Goal: Obtain resource: Obtain resource

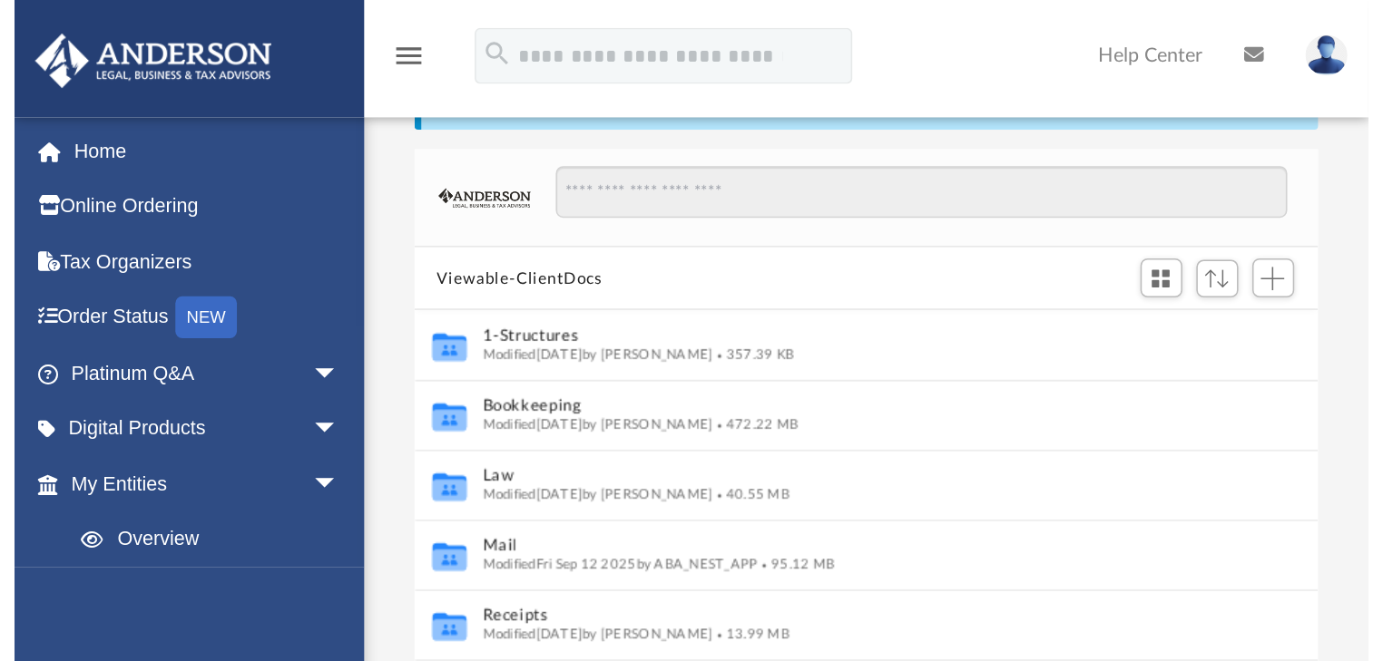
scroll to position [401, 1030]
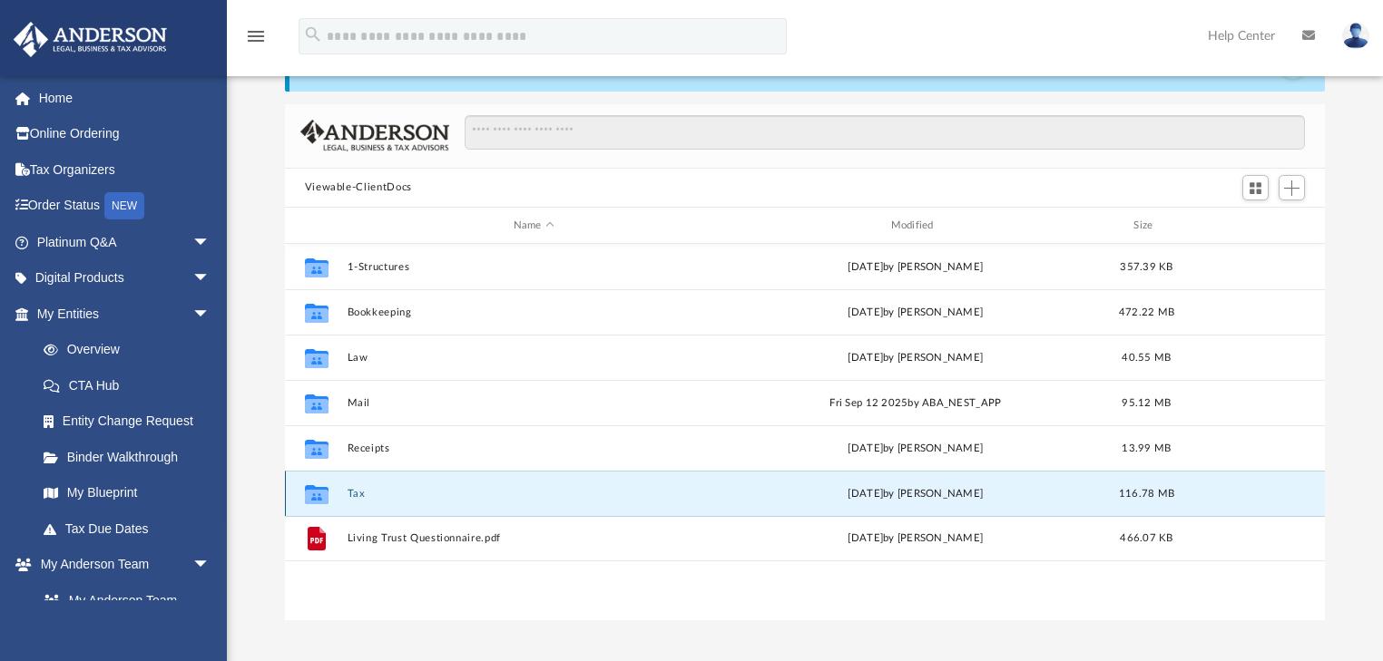
click at [359, 494] on button "Tax" at bounding box center [534, 494] width 374 height 12
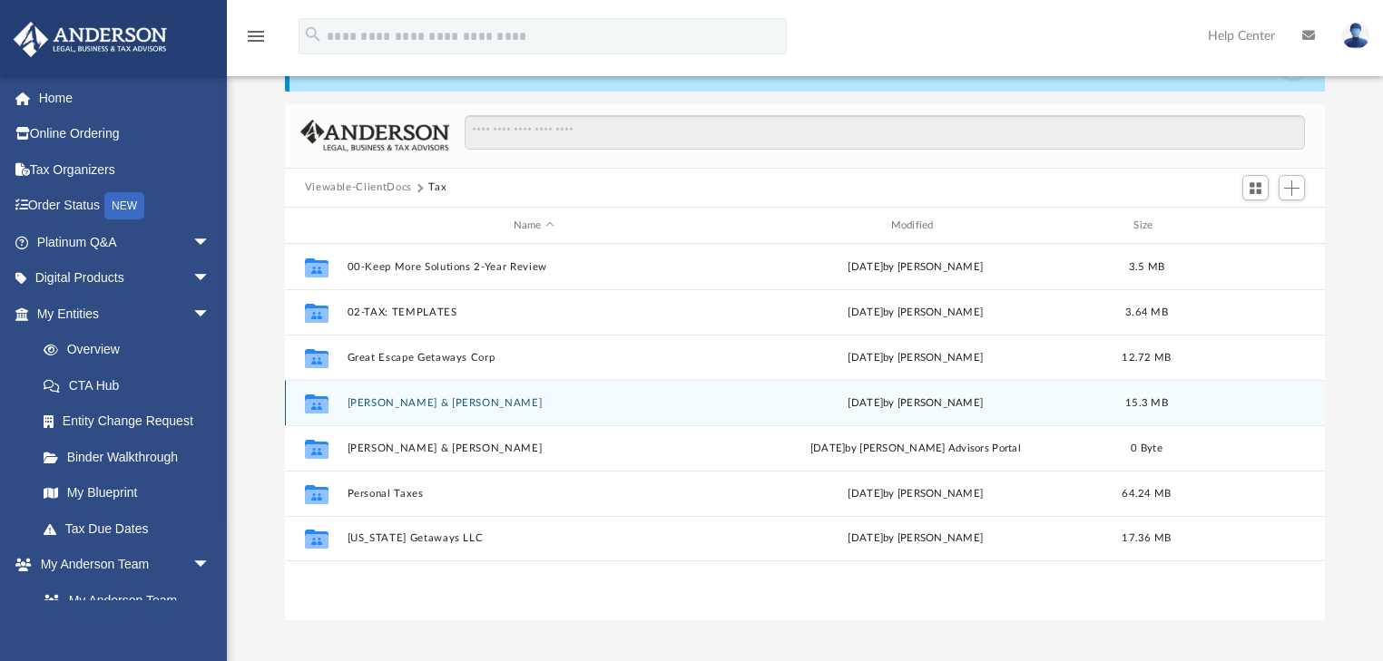
click at [394, 414] on div "Collaborated [PERSON_NAME] & [PERSON_NAME] [DATE] by [PERSON_NAME] 15.3 MB" at bounding box center [805, 402] width 1041 height 45
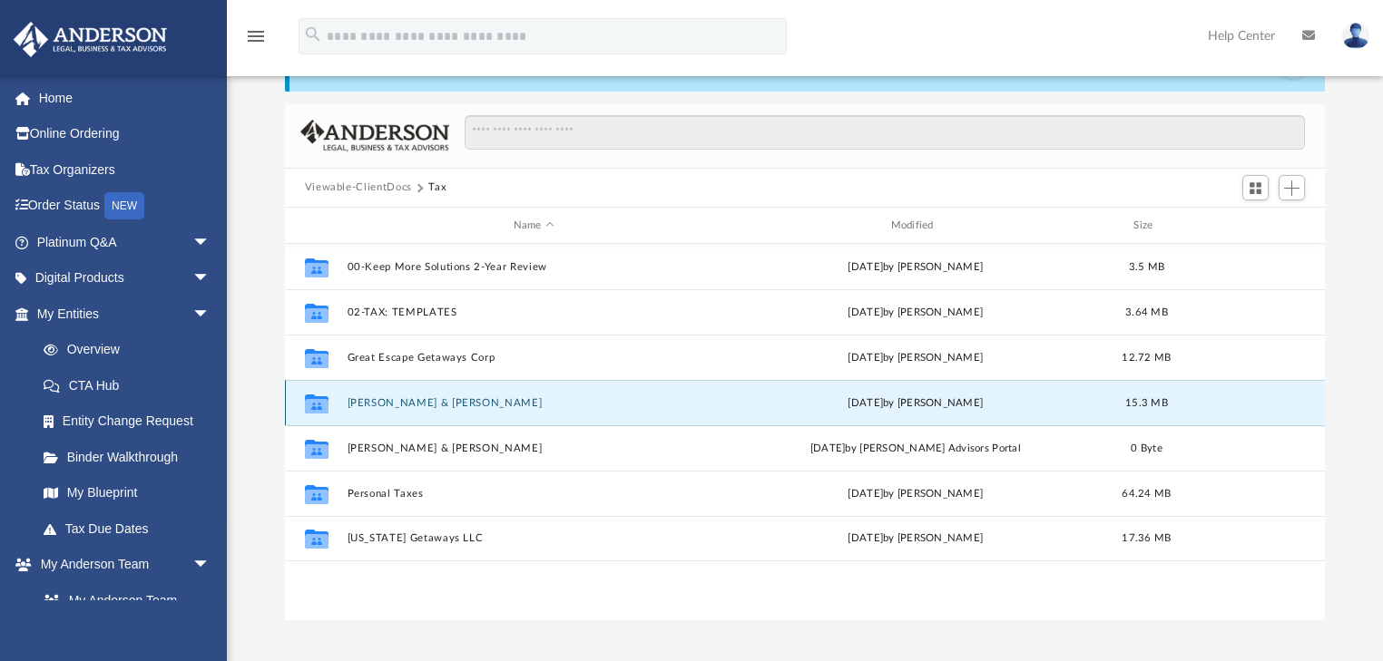
click at [377, 401] on button "[PERSON_NAME] & [PERSON_NAME]" at bounding box center [534, 403] width 374 height 12
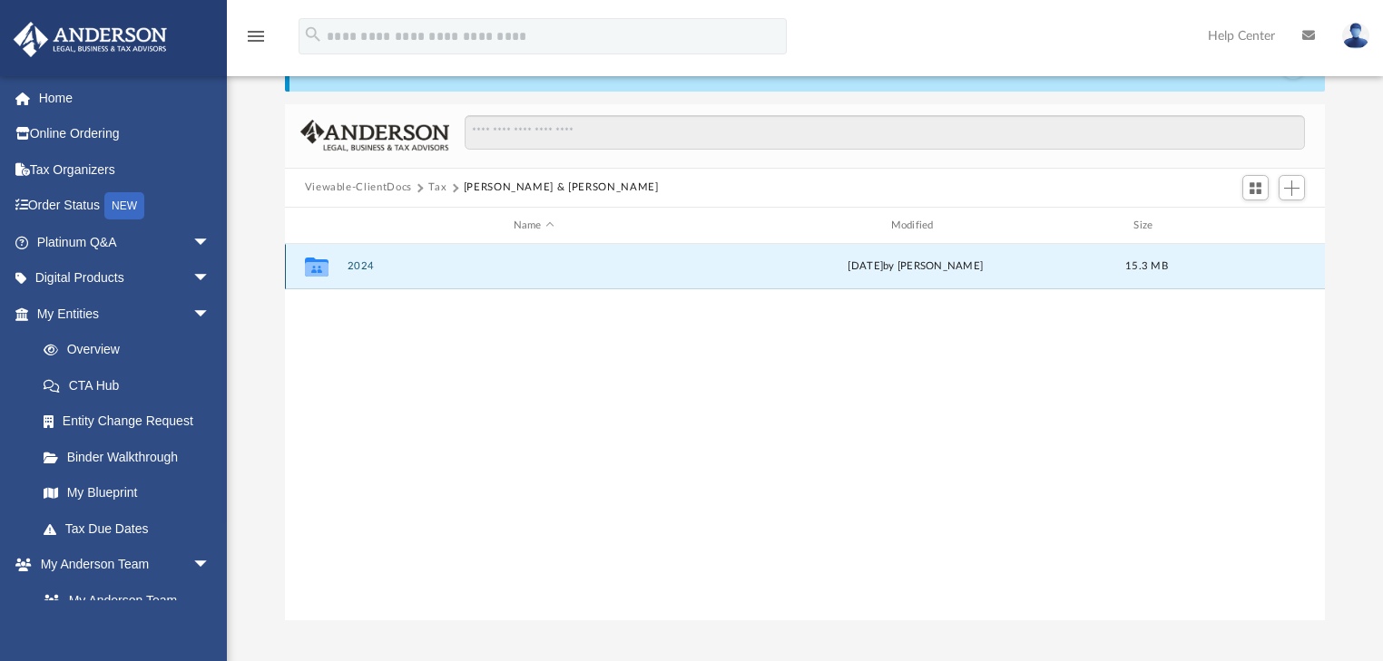
click at [366, 271] on button "2024" at bounding box center [534, 267] width 374 height 12
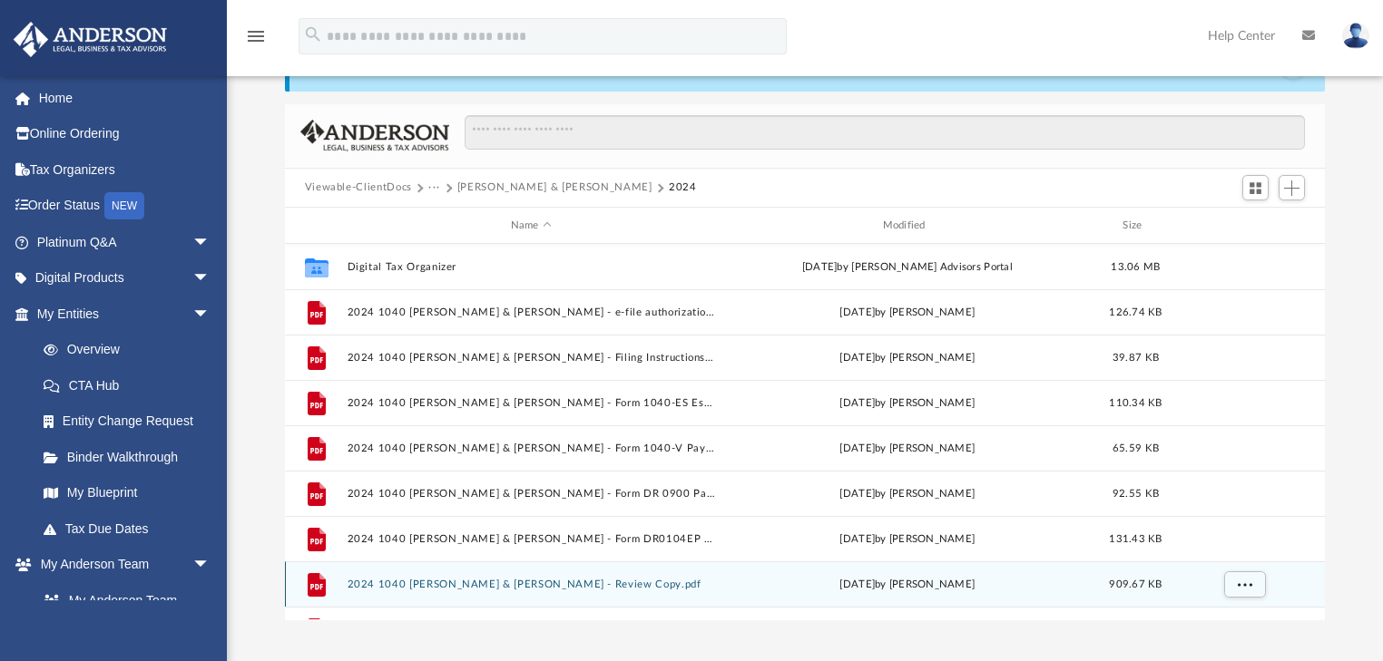
click at [426, 522] on div "File 2024 1040 [PERSON_NAME] & [PERSON_NAME] - Review Copy.pdf [DATE] by [PERSO…" at bounding box center [805, 584] width 1041 height 45
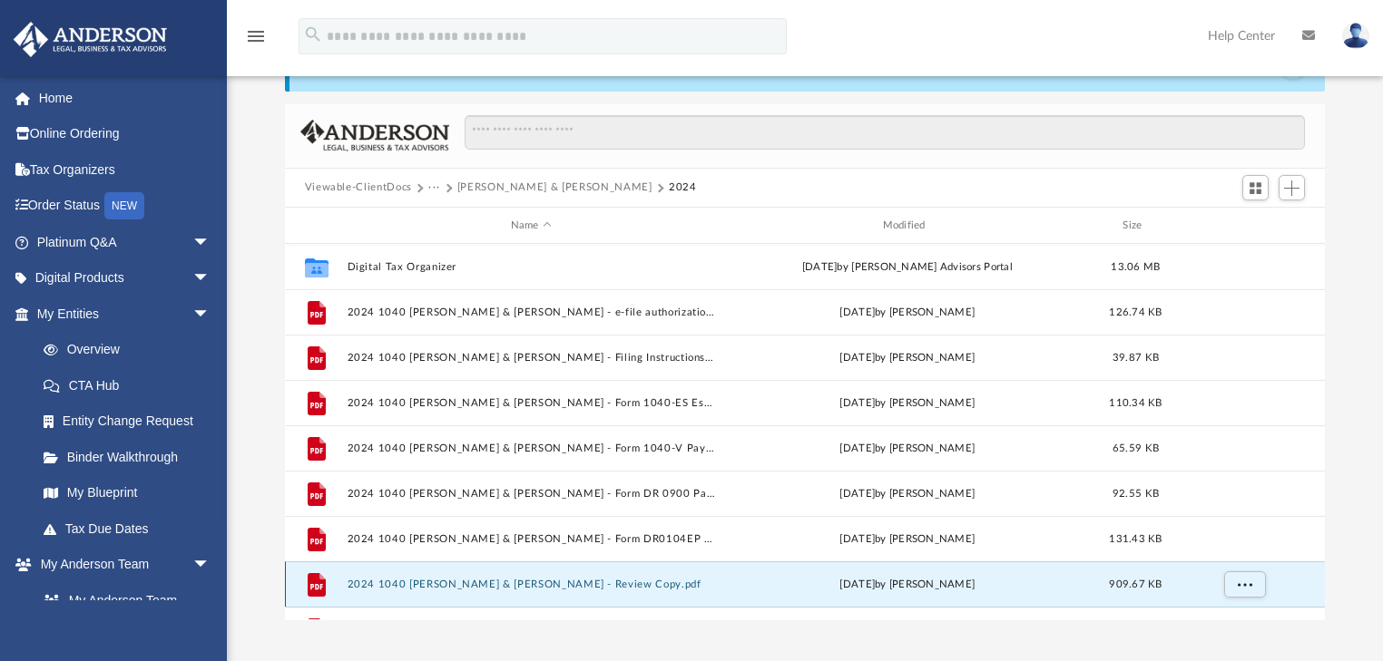
click at [411, 522] on button "2024 1040 [PERSON_NAME] & [PERSON_NAME] - Review Copy.pdf" at bounding box center [531, 585] width 368 height 12
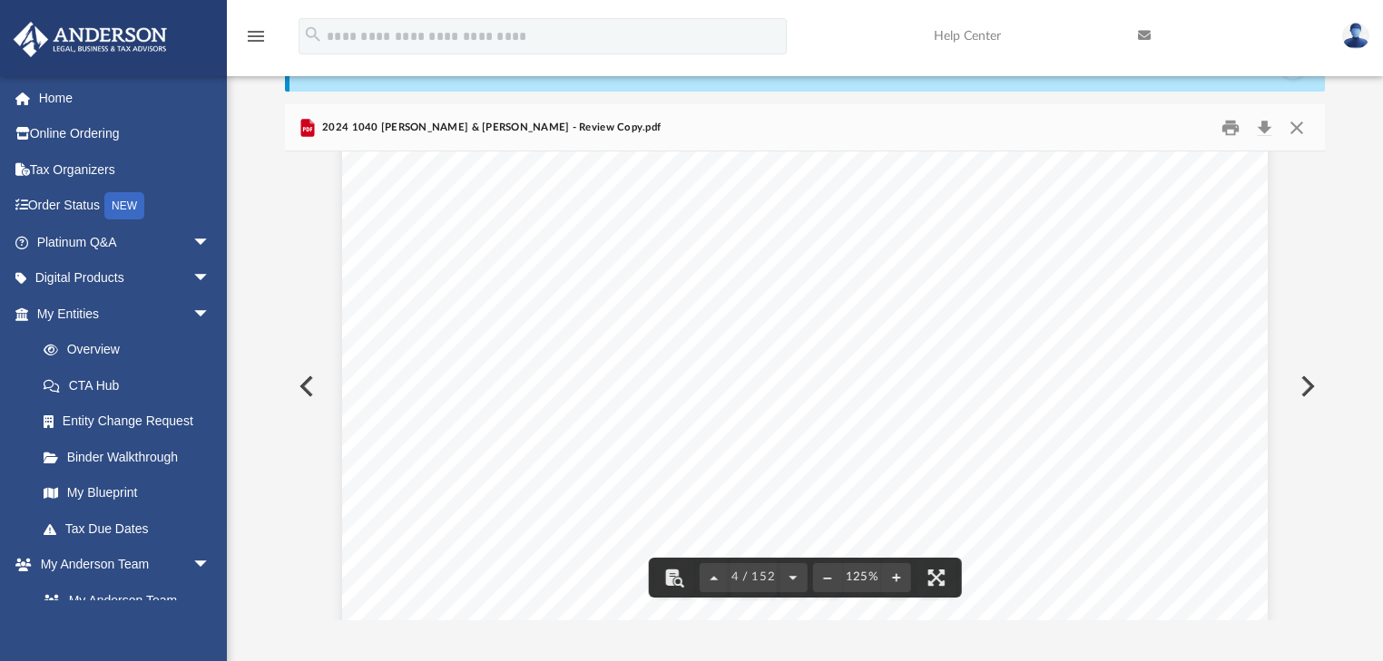
scroll to position [4255, 0]
click at [900, 127] on button "Close" at bounding box center [1296, 127] width 33 height 28
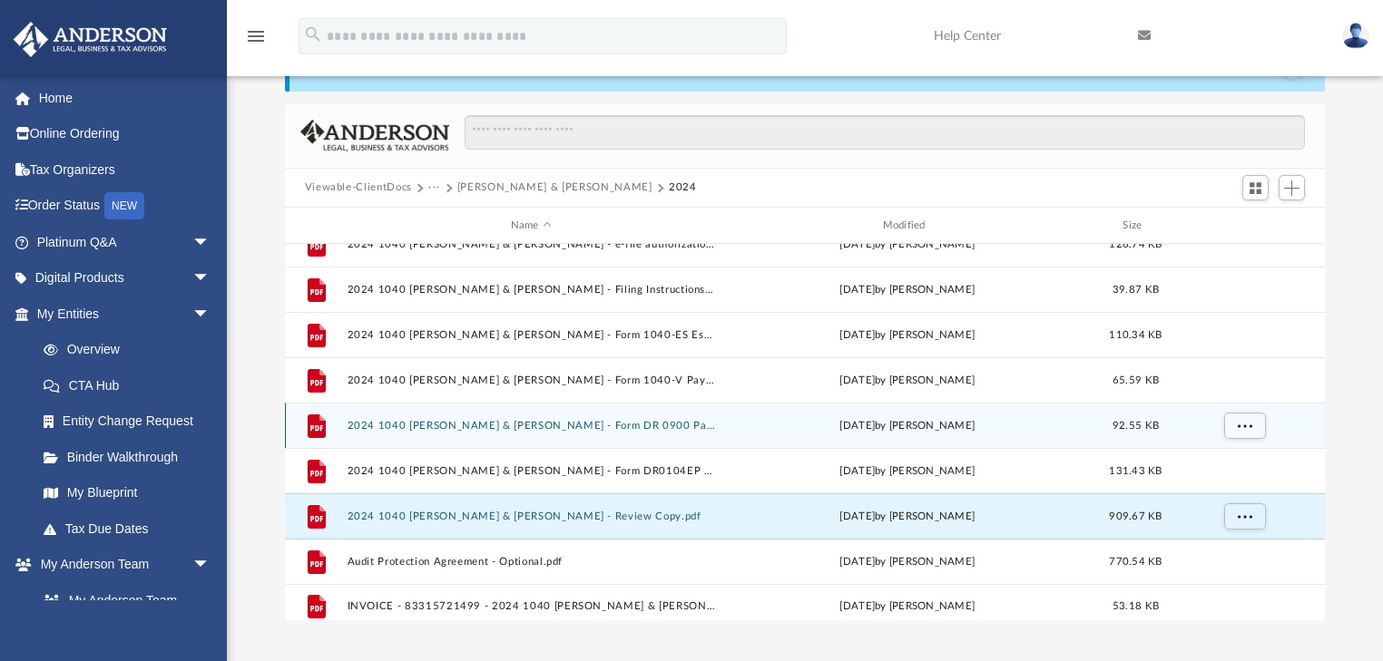
scroll to position [77, 0]
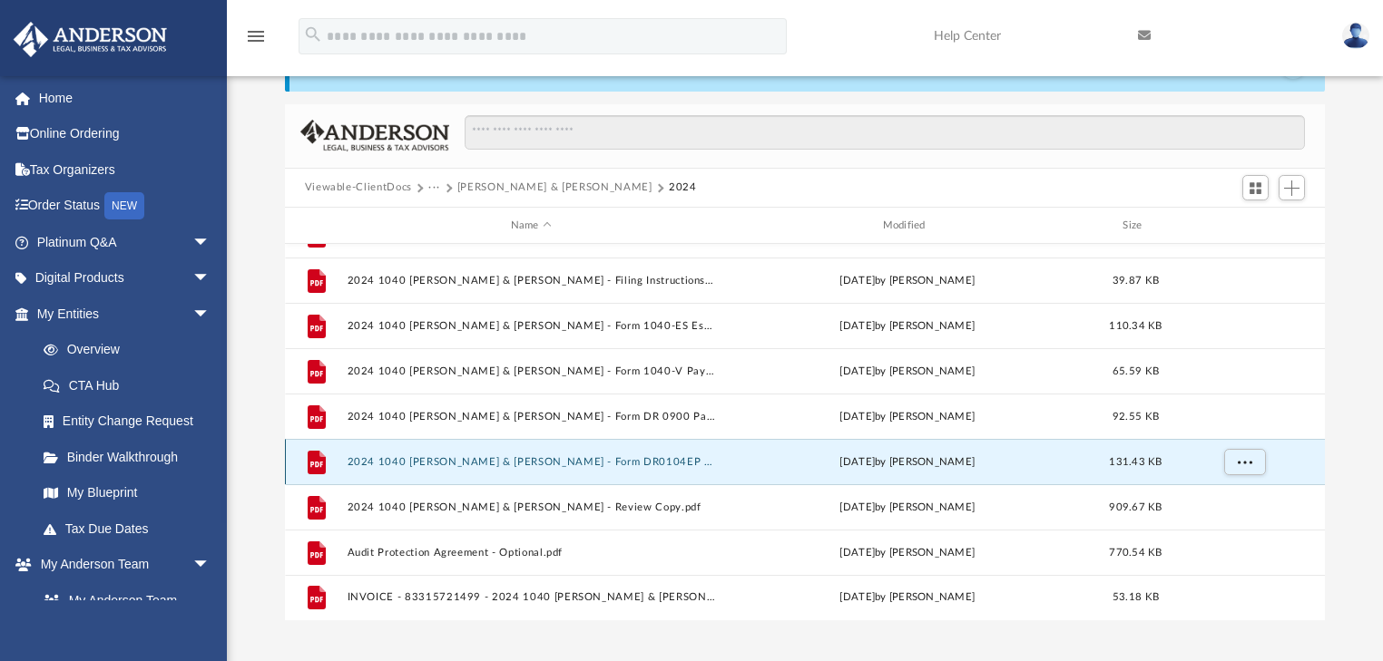
click at [641, 464] on button "2024 1040 [PERSON_NAME] & [PERSON_NAME] - Form DR0104EP Estimated Tax Voucher.p…" at bounding box center [531, 462] width 368 height 12
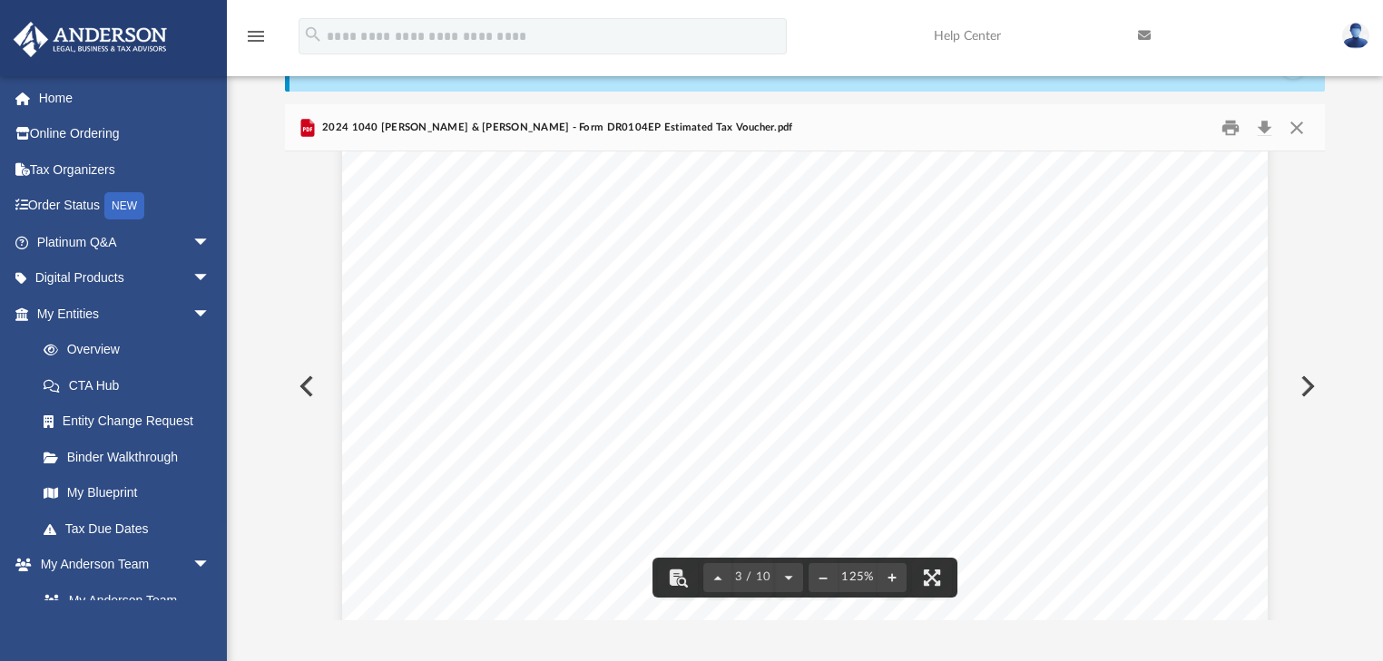
scroll to position [2322, 0]
click at [900, 121] on button "Close" at bounding box center [1296, 127] width 33 height 28
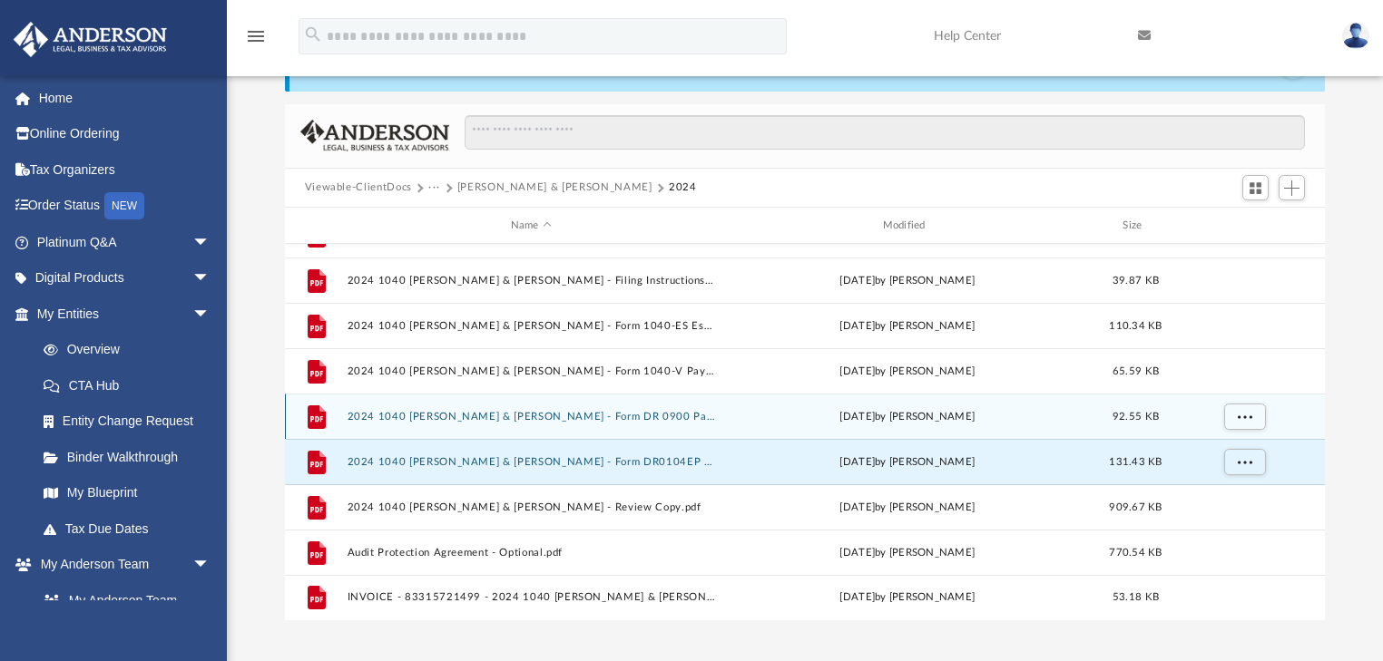
click at [621, 425] on div "File 2024 1040 [PERSON_NAME] & [PERSON_NAME] - Form DR 0900 Payment Voucher.pdf…" at bounding box center [805, 416] width 1041 height 45
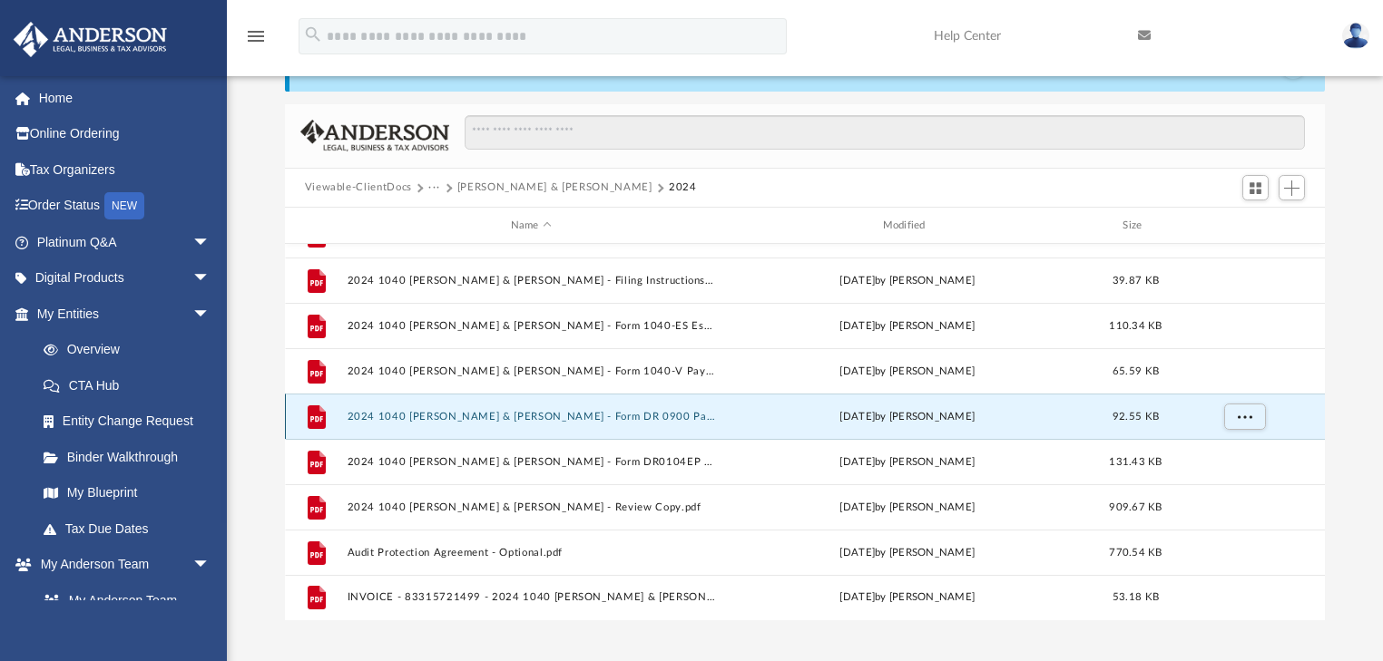
click at [622, 418] on button "2024 1040 [PERSON_NAME] & [PERSON_NAME] - Form DR 0900 Payment Voucher.pdf" at bounding box center [531, 417] width 368 height 12
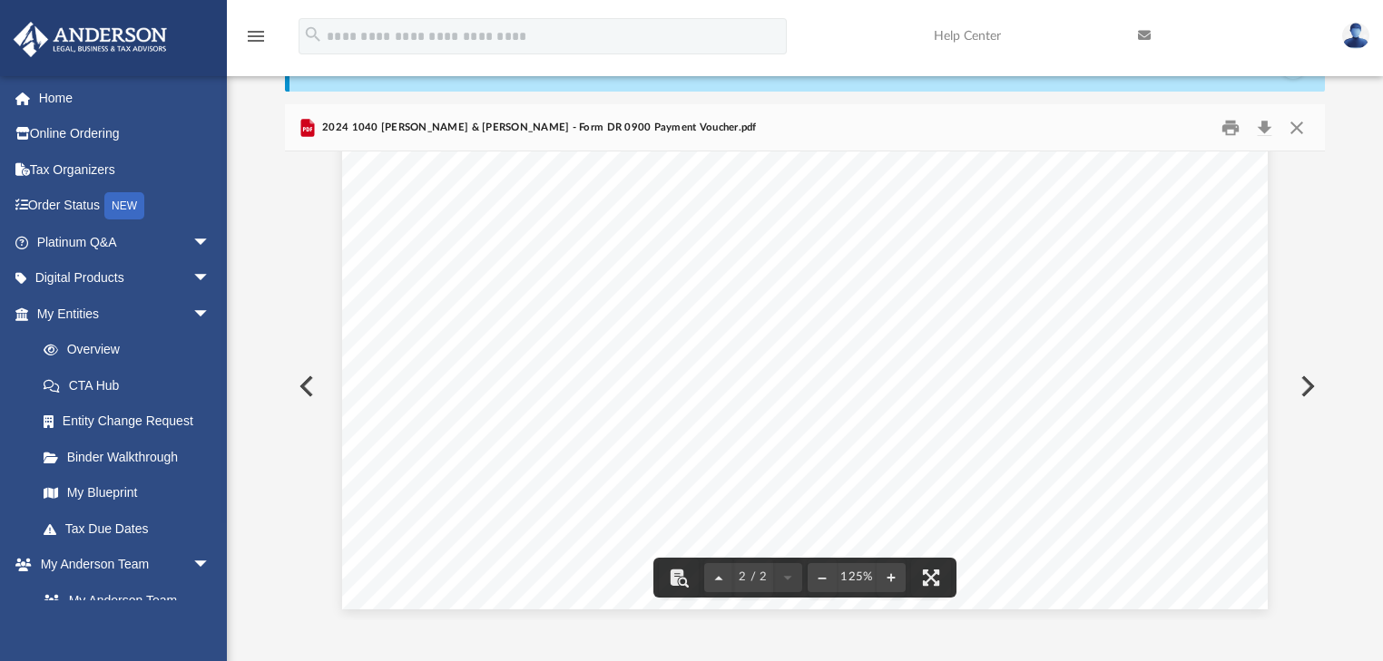
scroll to position [1981, 0]
click at [900, 126] on button "Close" at bounding box center [1296, 127] width 33 height 28
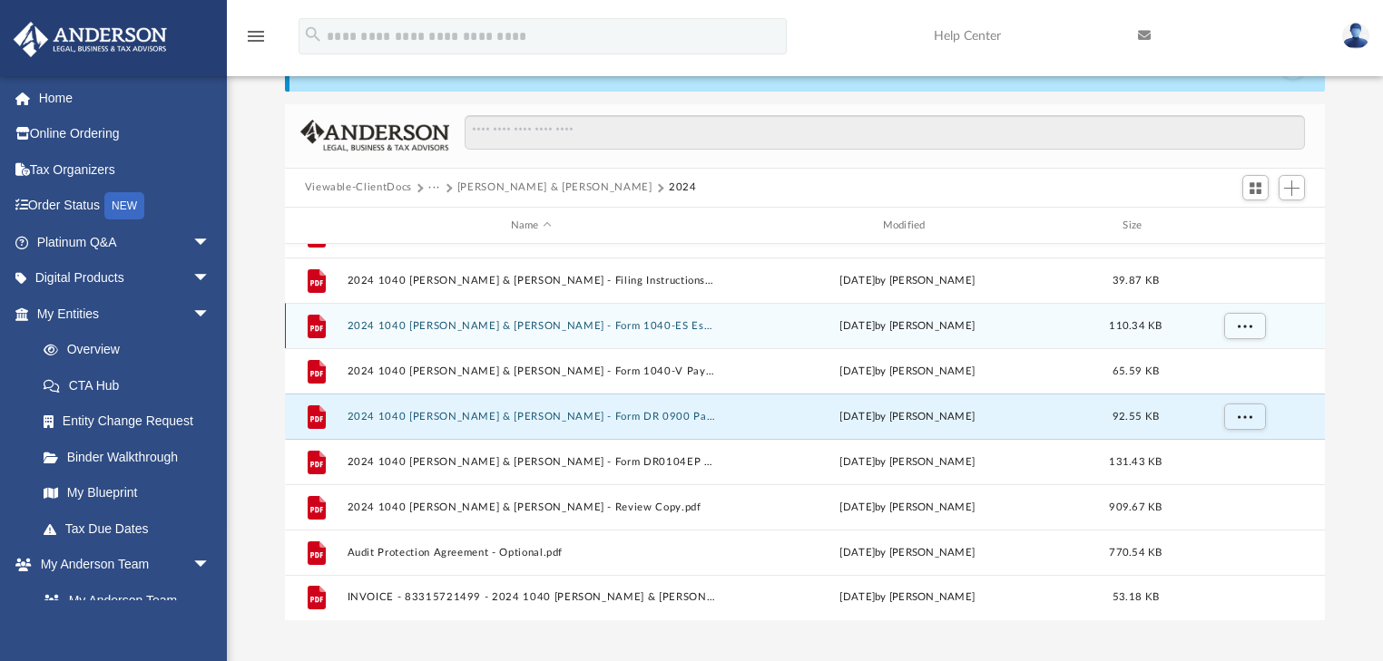
scroll to position [0, 0]
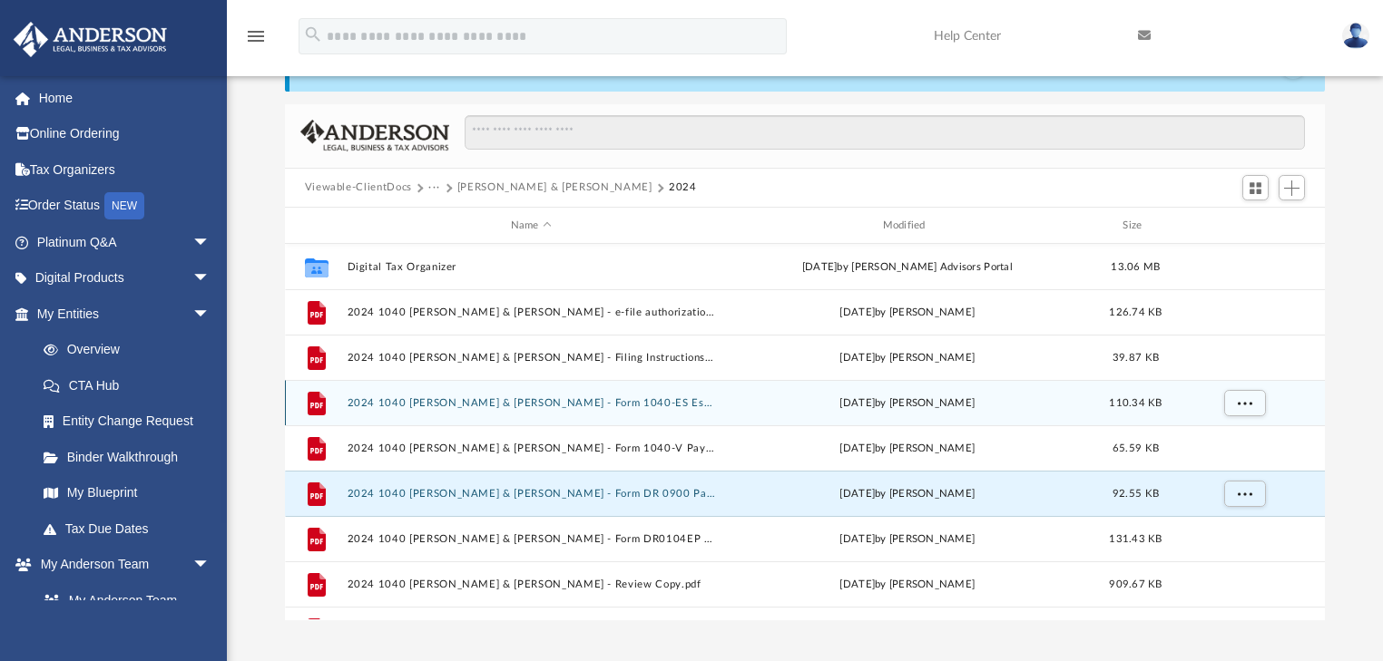
click at [660, 399] on button "2024 1040 [PERSON_NAME] & [PERSON_NAME] - Form 1040-ES Estimated Tax Voucher.pdf" at bounding box center [531, 403] width 368 height 12
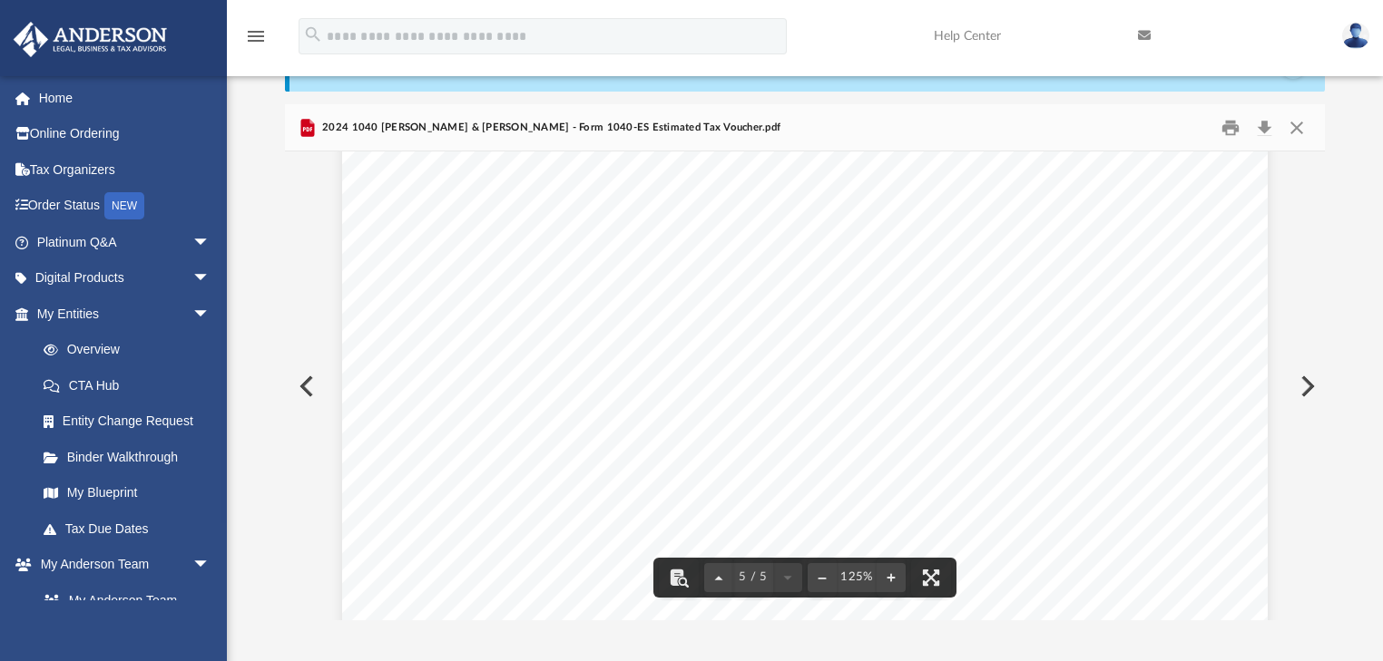
scroll to position [5655, 0]
click at [900, 128] on button "Close" at bounding box center [1296, 127] width 33 height 28
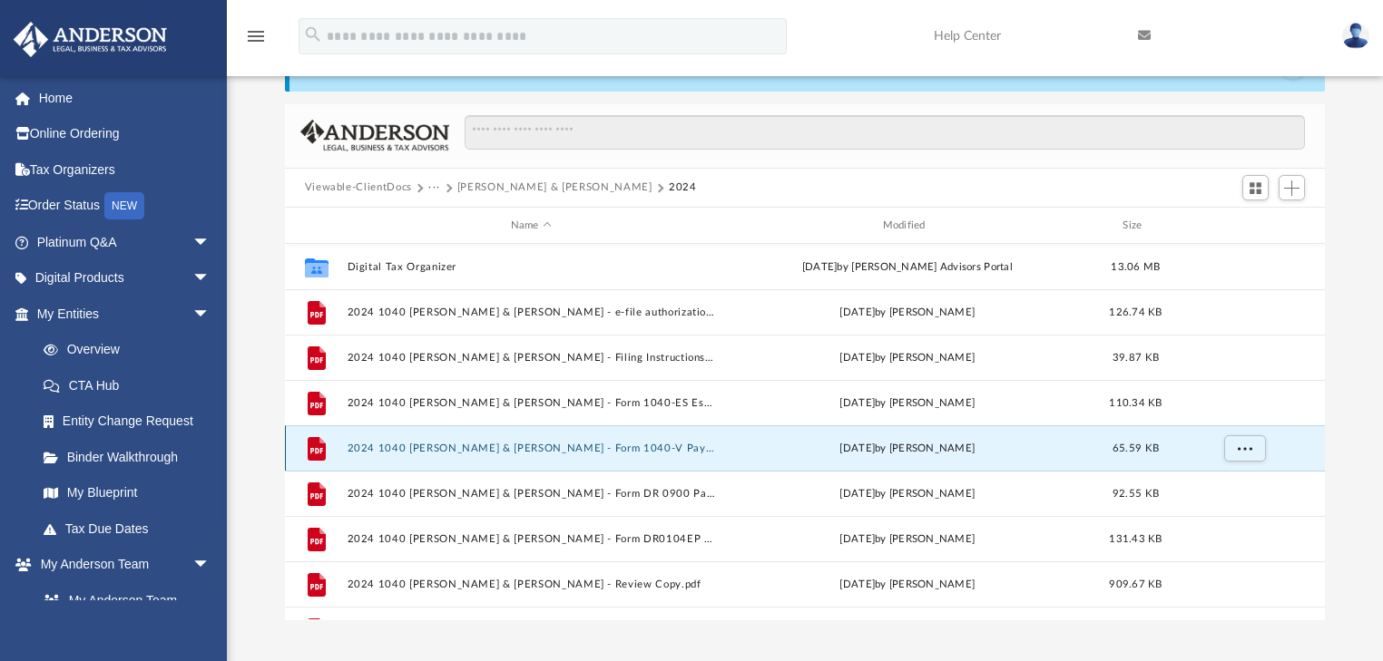
click at [624, 444] on button "2024 1040 [PERSON_NAME] & [PERSON_NAME] - Form 1040-V Payment Voucher.pdf" at bounding box center [531, 449] width 368 height 12
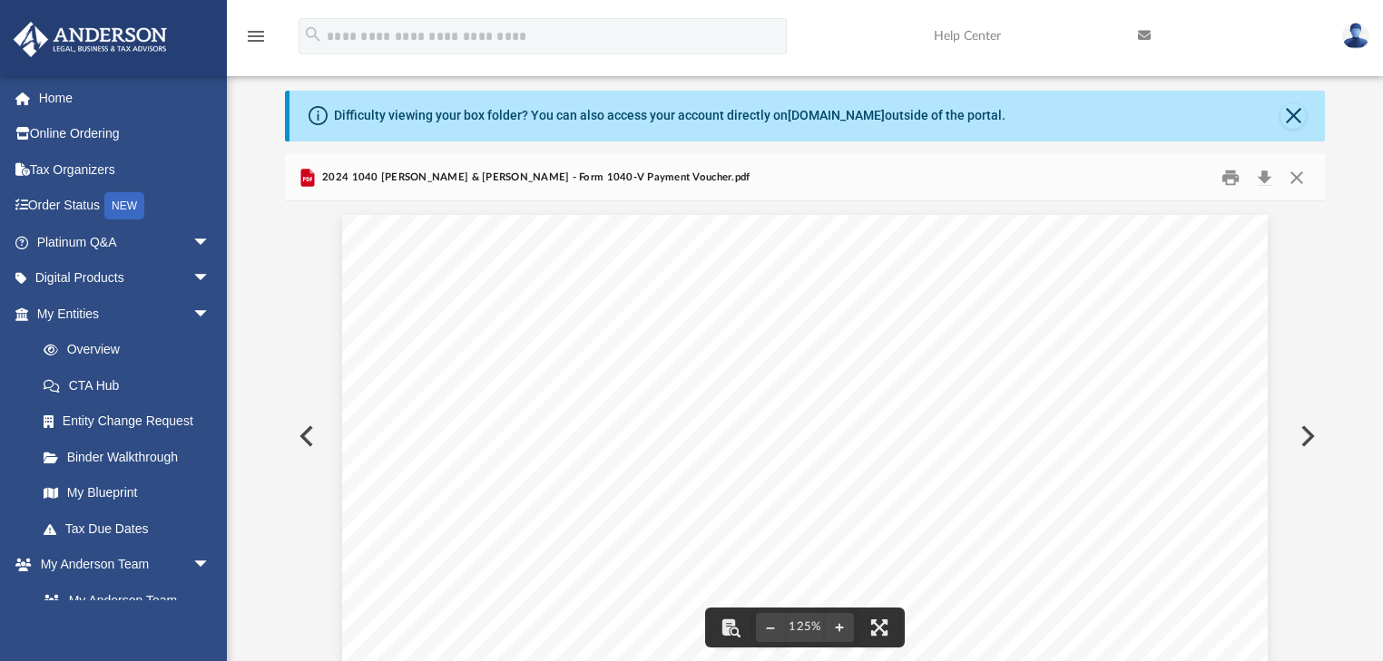
scroll to position [0, 0]
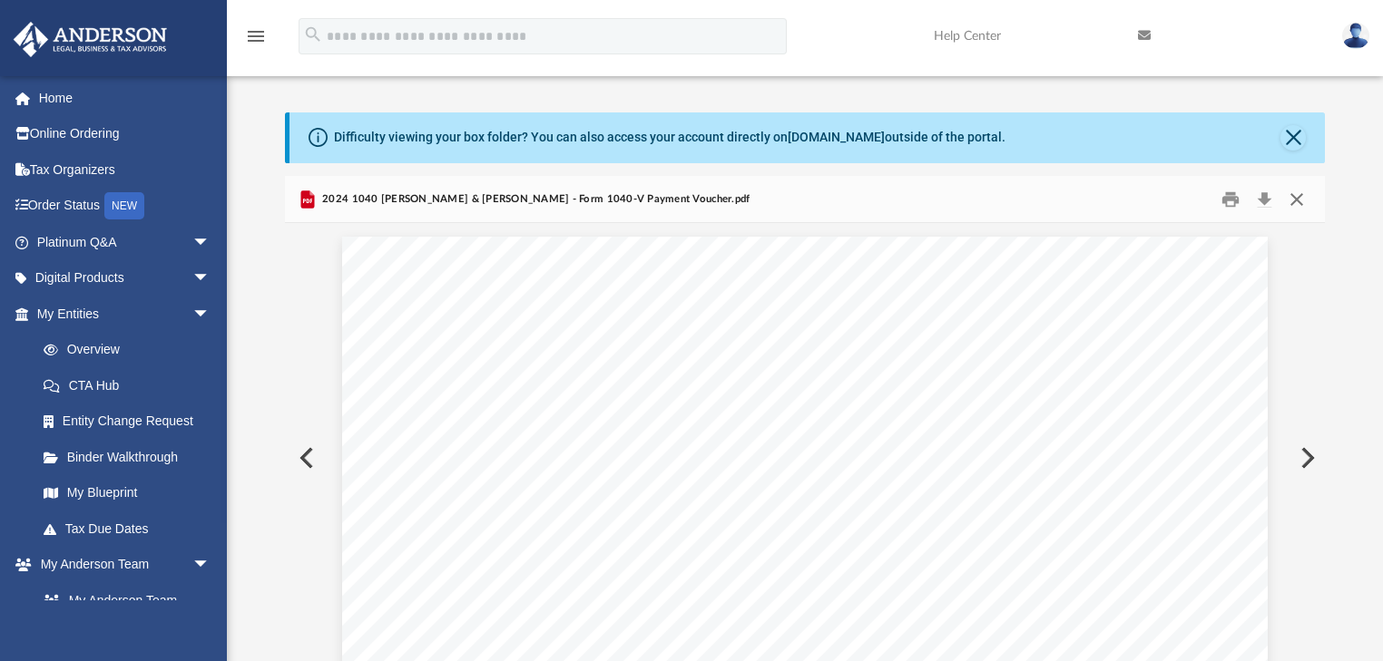
click at [900, 192] on button "Close" at bounding box center [1296, 199] width 33 height 28
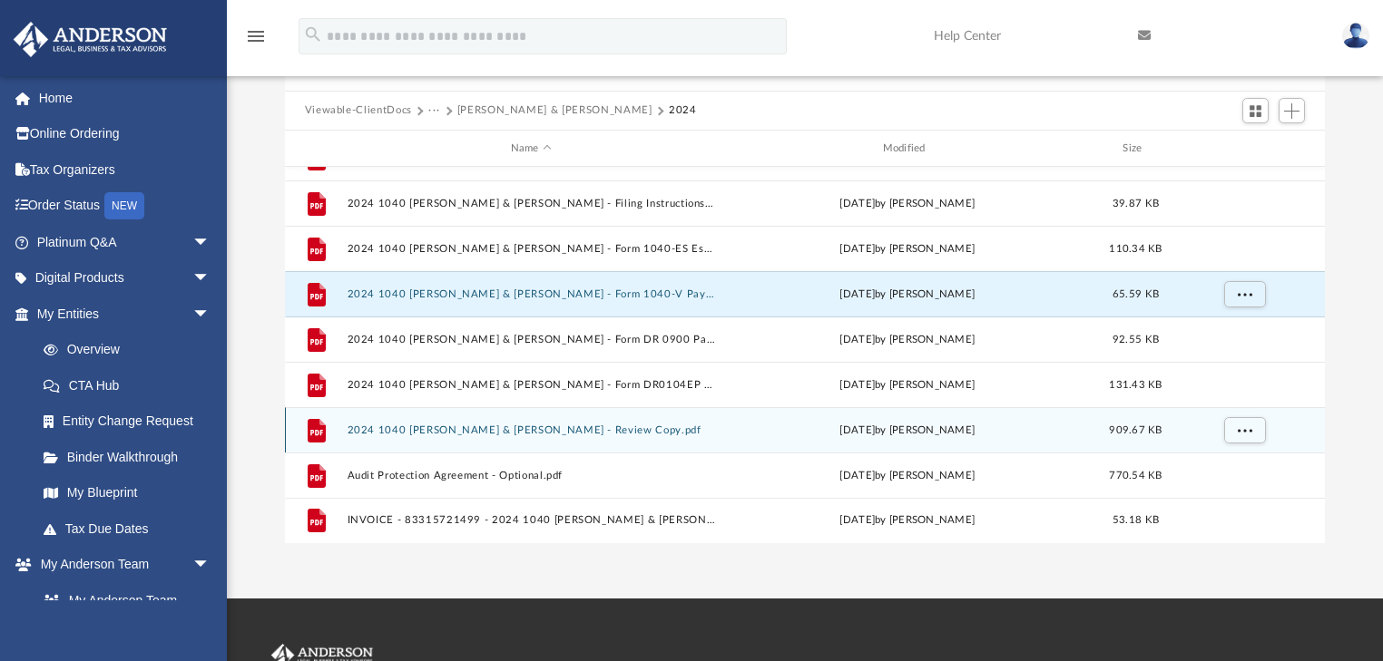
scroll to position [218, 0]
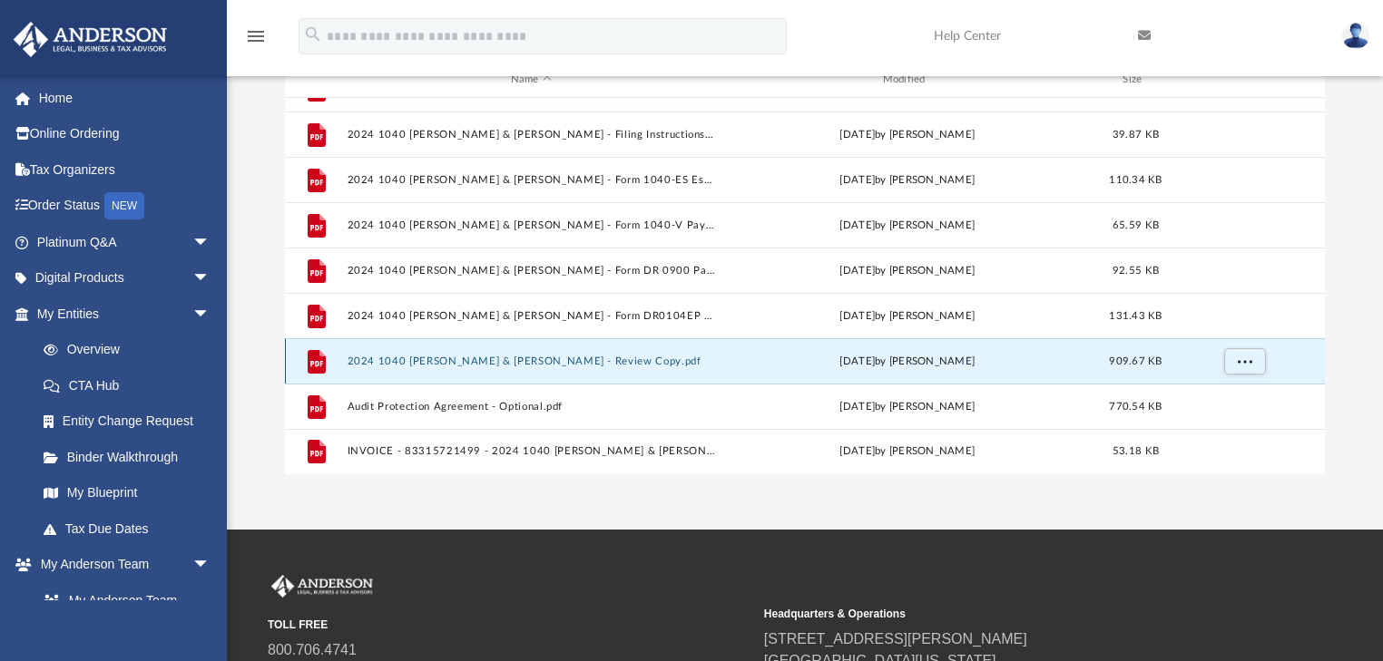
click at [584, 366] on button "2024 1040 [PERSON_NAME] & [PERSON_NAME] - Review Copy.pdf" at bounding box center [531, 362] width 368 height 12
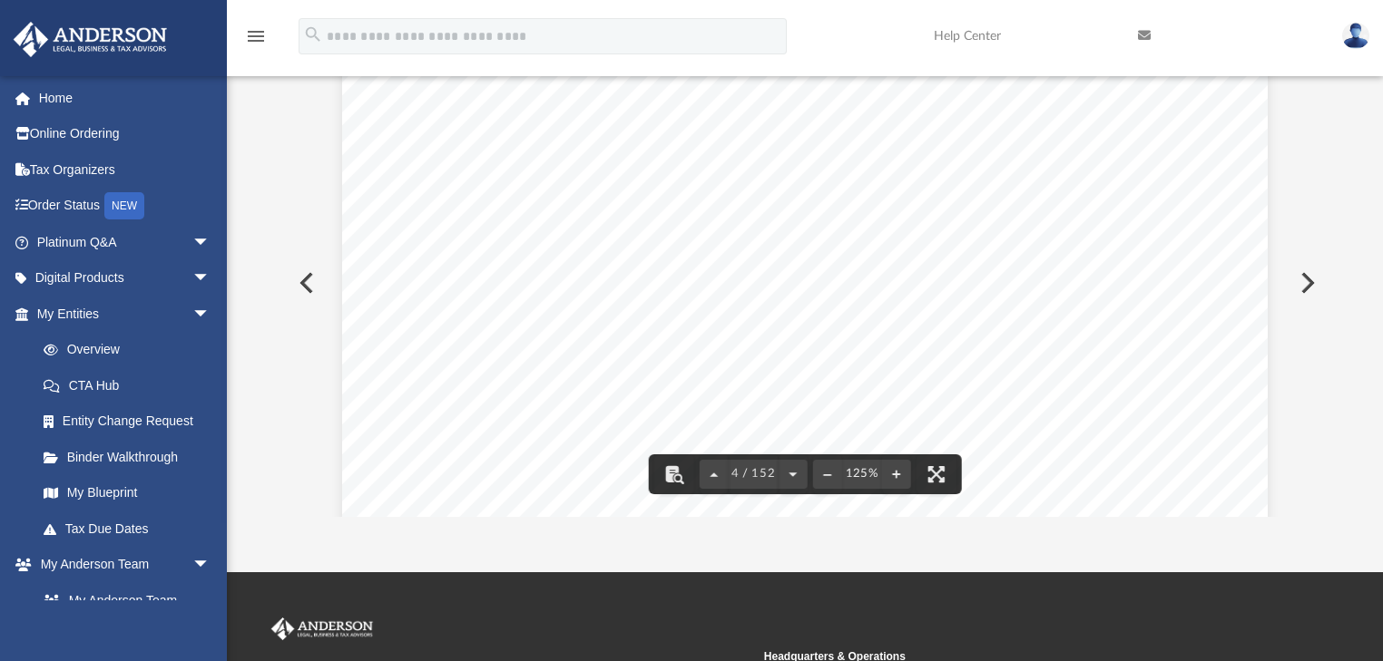
scroll to position [3892, 0]
